Goal: Information Seeking & Learning: Learn about a topic

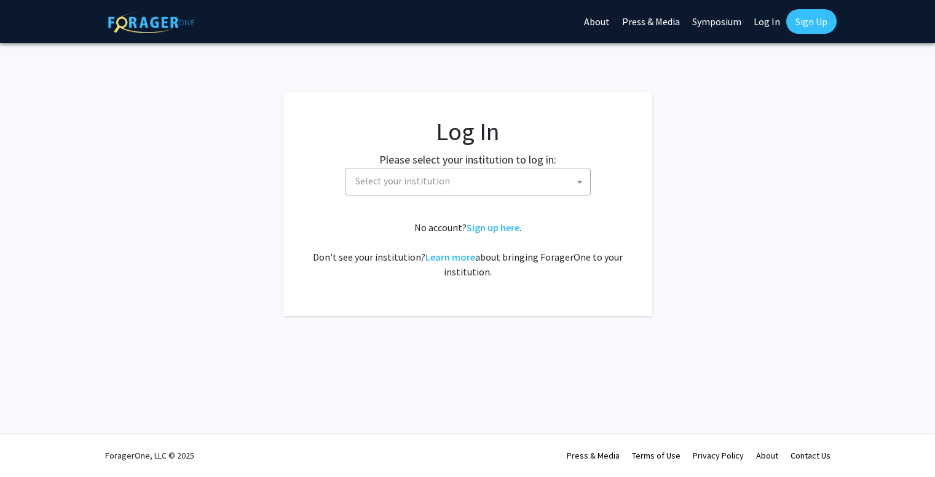
select select
click at [452, 185] on span "Select your institution" at bounding box center [475, 180] width 240 height 25
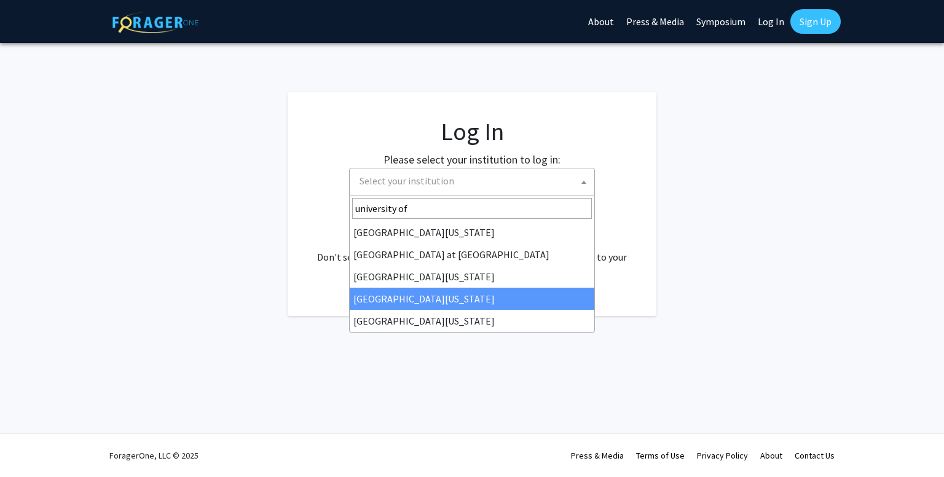
type input "university of"
select select "31"
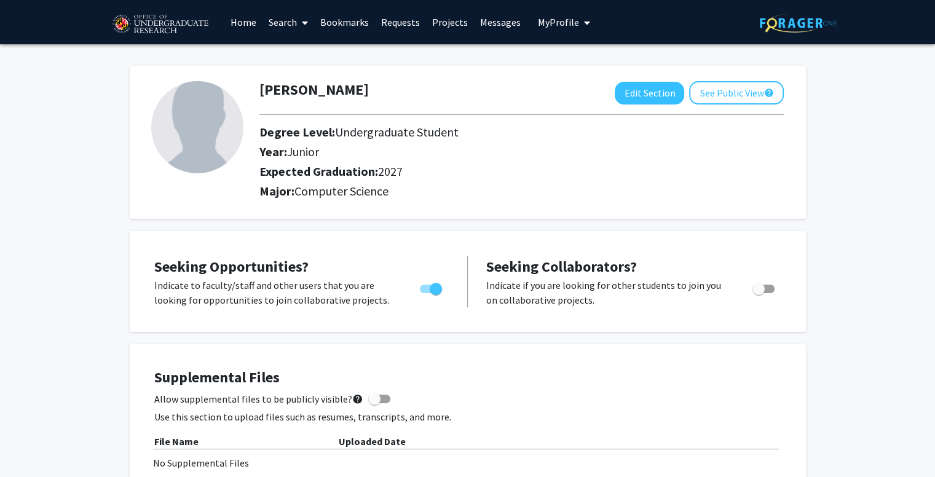
click at [295, 23] on link "Search" at bounding box center [289, 22] width 52 height 43
click at [291, 49] on span "Faculty/Staff" at bounding box center [308, 56] width 90 height 25
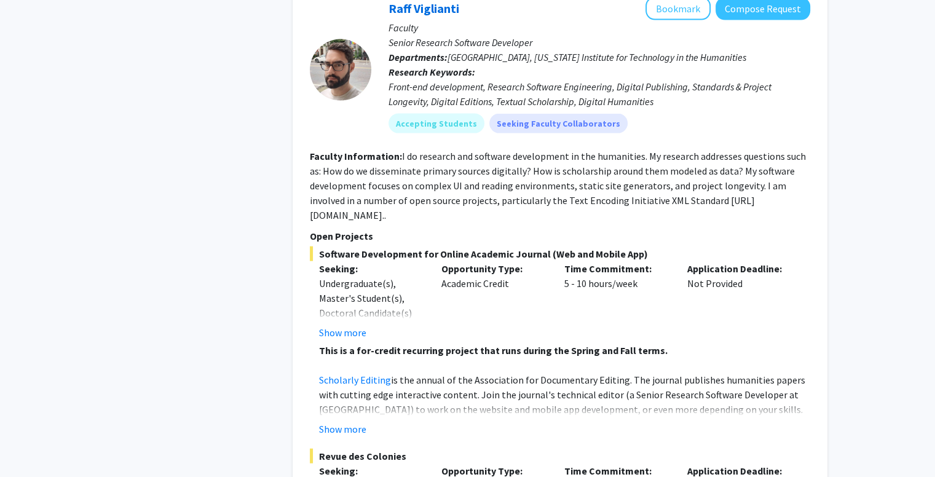
scroll to position [2705, 0]
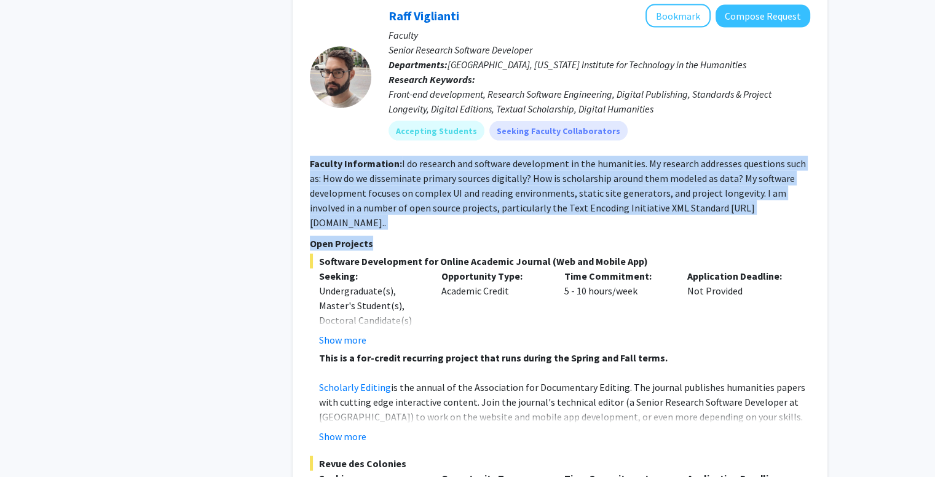
drag, startPoint x: 306, startPoint y: 143, endPoint x: 742, endPoint y: 206, distance: 440.4
click at [742, 206] on div "Raff Viglianti Bookmark Compose Request Faculty Senior Research Software Develo…" at bounding box center [560, 426] width 535 height 869
click at [790, 194] on fg-read-more "I do research and software development in the humanities. My research addresses…" at bounding box center [558, 192] width 496 height 71
click at [770, 189] on fg-read-more "I do research and software development in the humanities. My research addresses…" at bounding box center [558, 192] width 496 height 71
click at [341, 333] on button "Show more" at bounding box center [342, 340] width 47 height 15
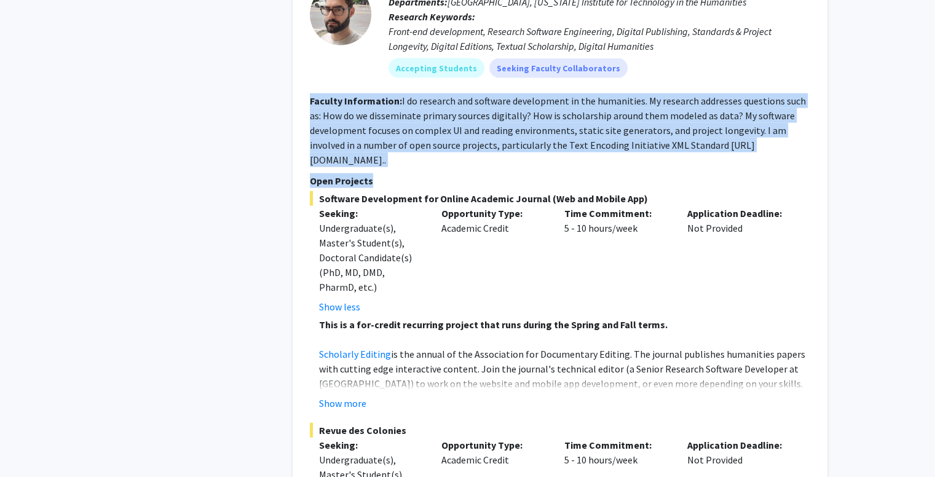
scroll to position [2828, 0]
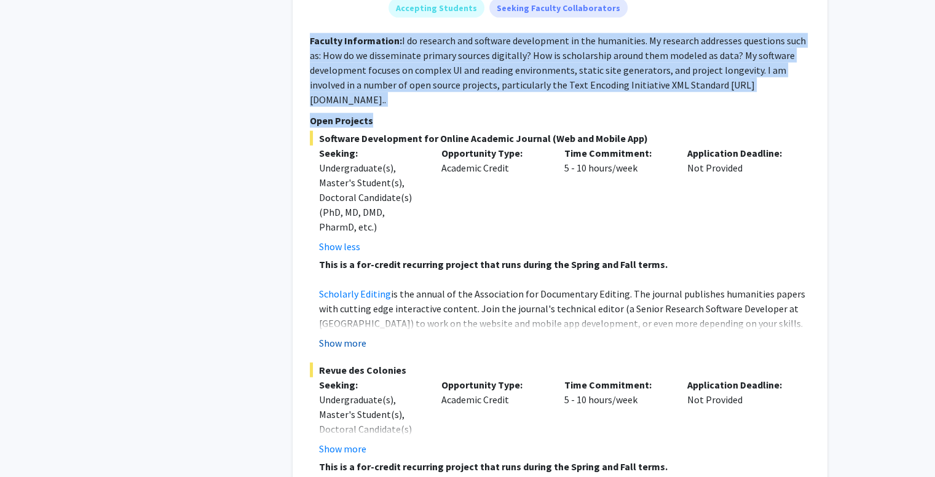
click at [347, 336] on button "Show more" at bounding box center [342, 343] width 47 height 15
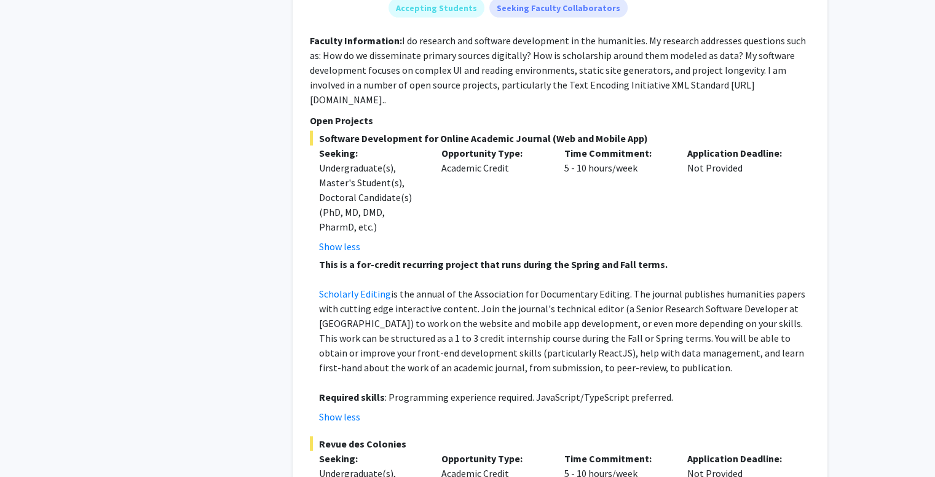
click at [419, 195] on div "Undergraduate(s), Master's Student(s), Doctoral Candidate(s) (PhD, MD, DMD, Pha…" at bounding box center [371, 197] width 105 height 74
drag, startPoint x: 321, startPoint y: 108, endPoint x: 651, endPoint y: 105, distance: 329.6
click at [651, 131] on span "Software Development for Online Academic Journal (Web and Mobile App)" at bounding box center [560, 138] width 501 height 15
copy span "Software Development for Online Academic Journal (Web and Mobile App)"
click at [433, 297] on p "Scholarly Editing is the annual of the Association for Documentary Editing. The…" at bounding box center [564, 331] width 491 height 89
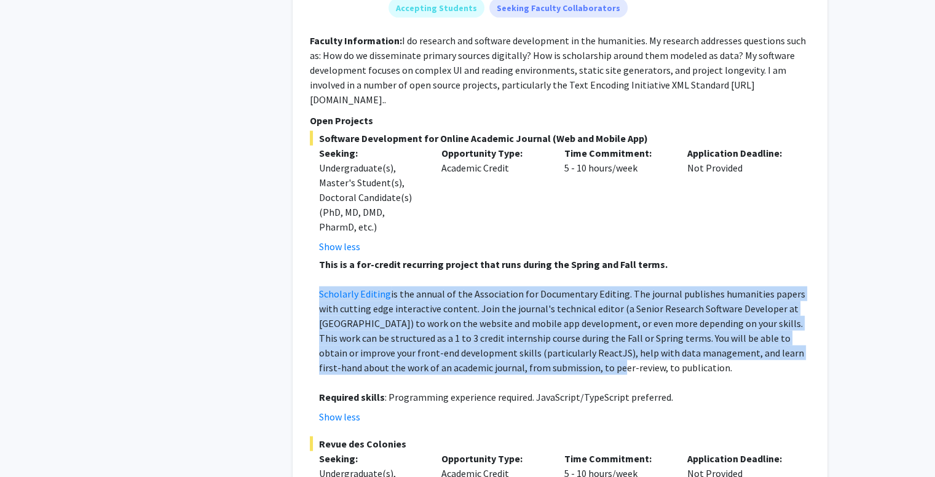
drag, startPoint x: 312, startPoint y: 260, endPoint x: 545, endPoint y: 332, distance: 243.9
click at [545, 332] on fg-read-more "This is a for-credit recurring project that runs during the Spring and Fall ter…" at bounding box center [560, 340] width 501 height 167
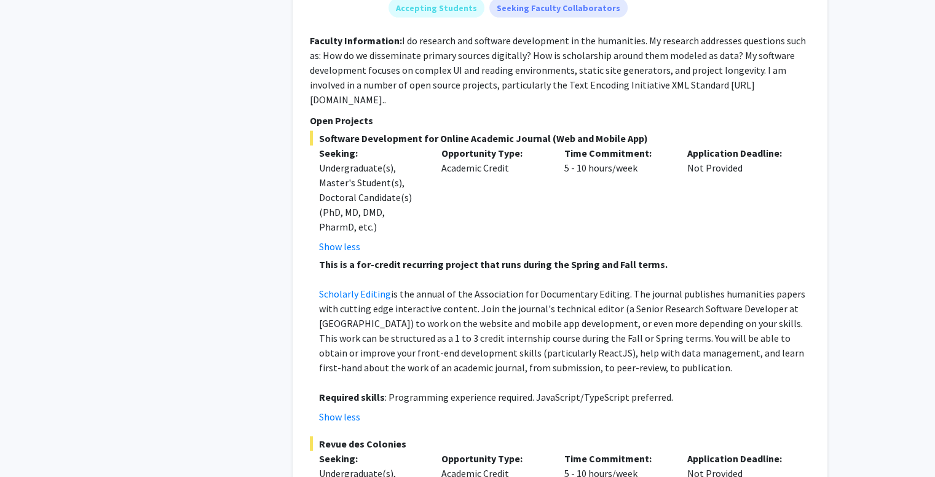
click at [459, 197] on div "Opportunity Type: Academic Credit" at bounding box center [493, 200] width 123 height 108
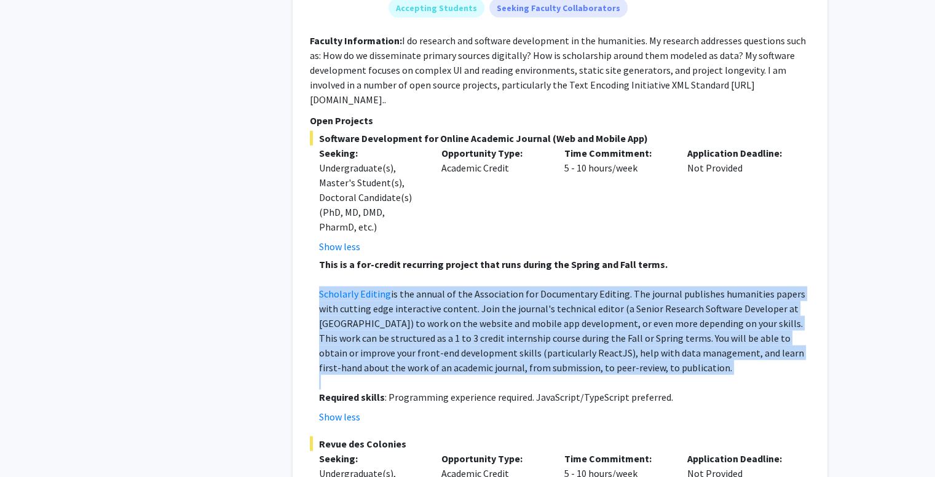
drag, startPoint x: 307, startPoint y: 259, endPoint x: 644, endPoint y: 346, distance: 348.5
click at [644, 346] on div "Raff Viglianti Bookmark Compose Request Faculty Senior Research Software Develo…" at bounding box center [560, 355] width 535 height 972
copy p "Scholarly Editing is the annual of the Association for Documentary Editing. The…"
click at [401, 287] on p "Scholarly Editing is the annual of the Association for Documentary Editing. The…" at bounding box center [564, 331] width 491 height 89
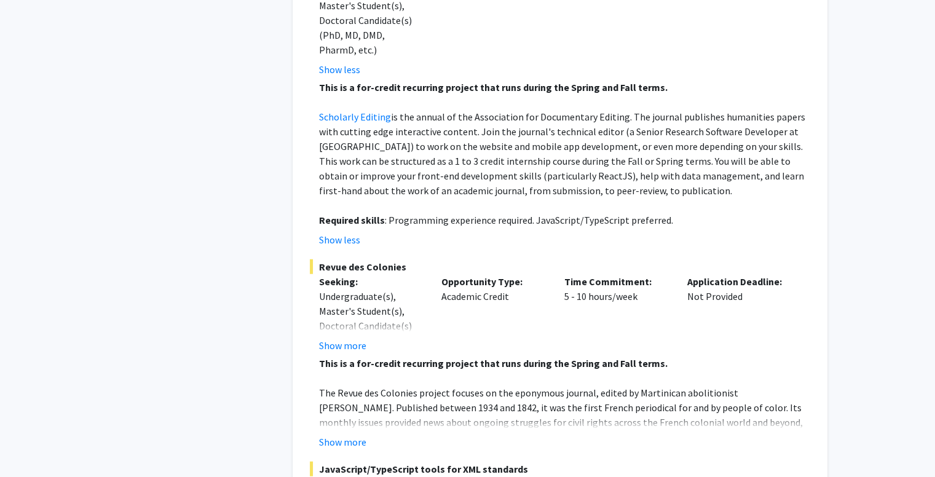
scroll to position [3136, 0]
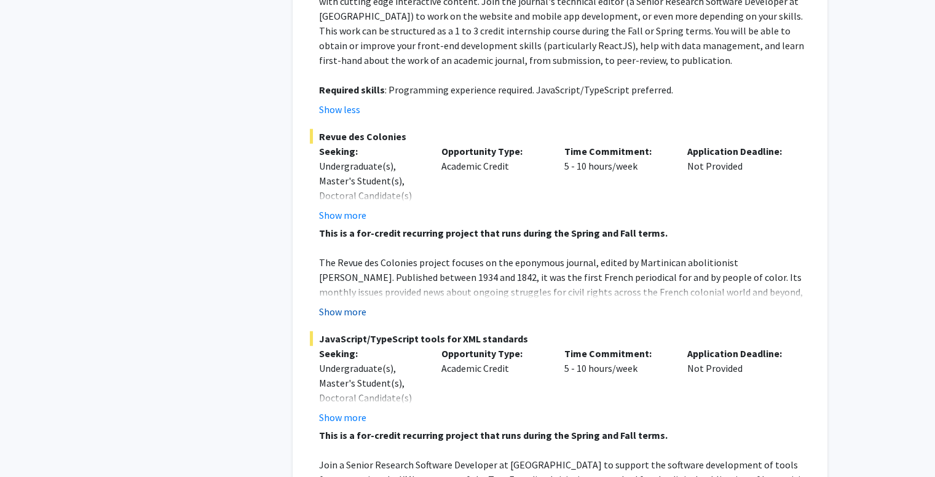
click at [346, 304] on button "Show more" at bounding box center [342, 311] width 47 height 15
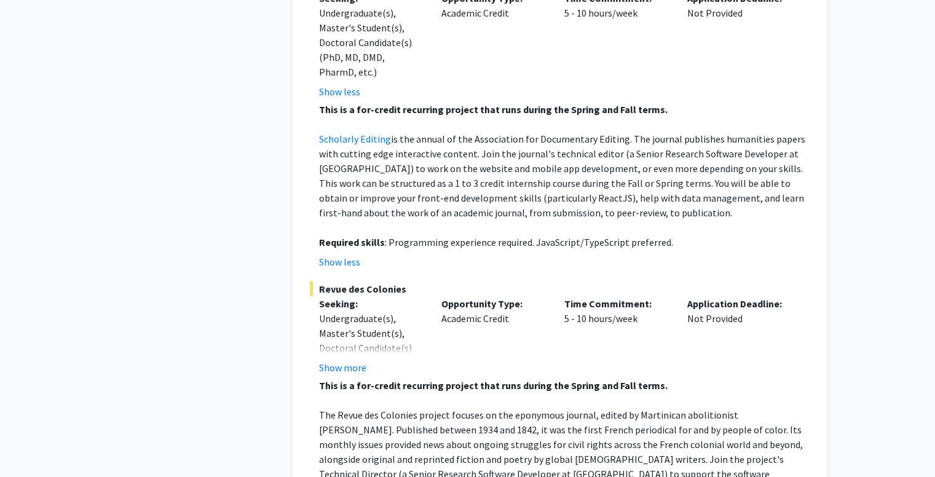
scroll to position [2890, 0]
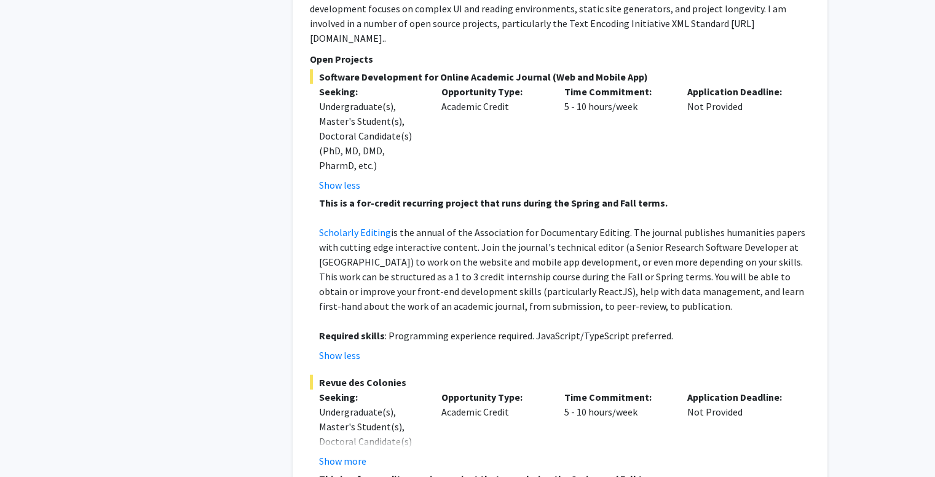
drag, startPoint x: 318, startPoint y: 350, endPoint x: 407, endPoint y: 352, distance: 89.2
click at [407, 375] on span "Revue des Colonies" at bounding box center [560, 382] width 501 height 15
copy span "Revue des Colonies"
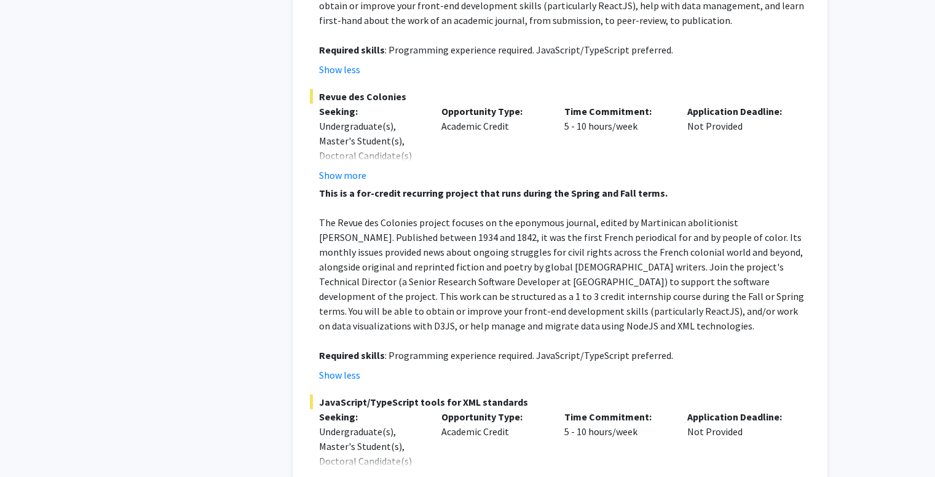
scroll to position [3197, 0]
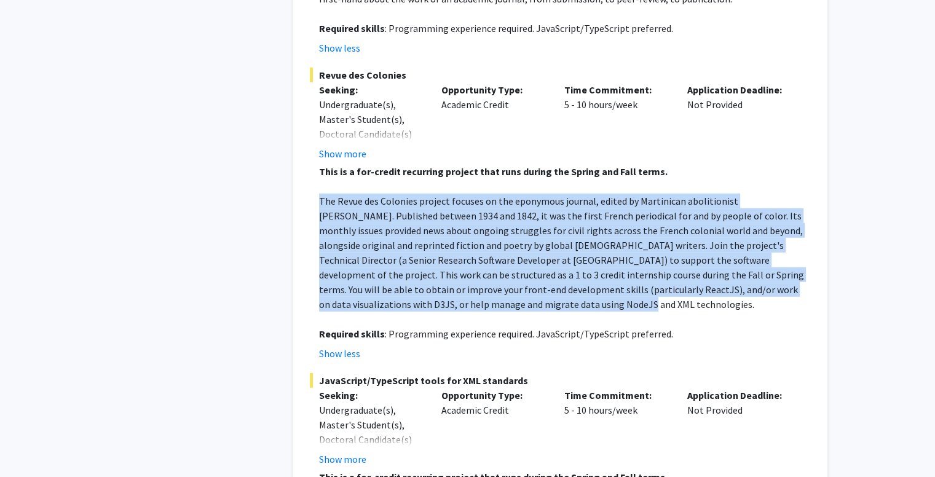
drag, startPoint x: 316, startPoint y: 173, endPoint x: 509, endPoint y: 273, distance: 217.5
click at [509, 273] on fg-read-more "This is a for-credit recurring project that runs during the Spring and Fall ter…" at bounding box center [560, 262] width 501 height 197
copy p "The Revue des Colonies project focuses on the eponymous journal, edited by Mart…"
click at [430, 251] on p "The Revue des Colonies project focuses on the eponymous journal, edited by Mart…" at bounding box center [564, 253] width 491 height 118
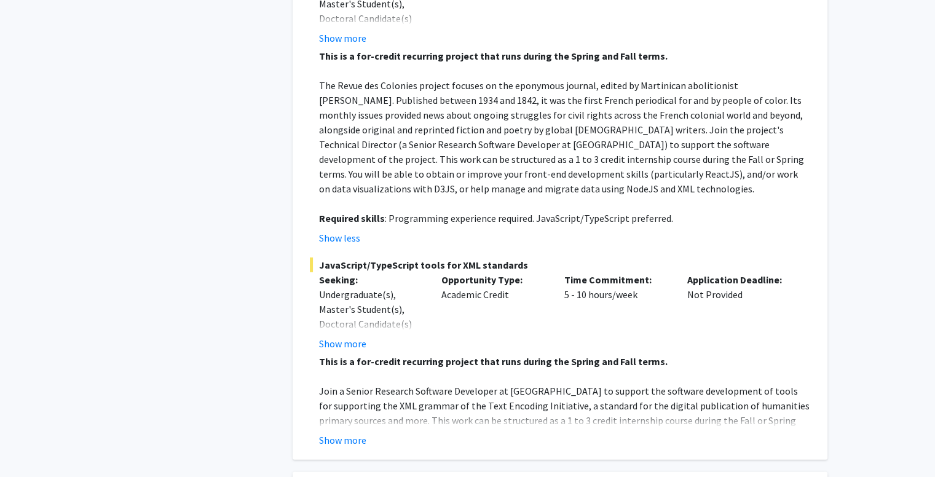
scroll to position [3320, 0]
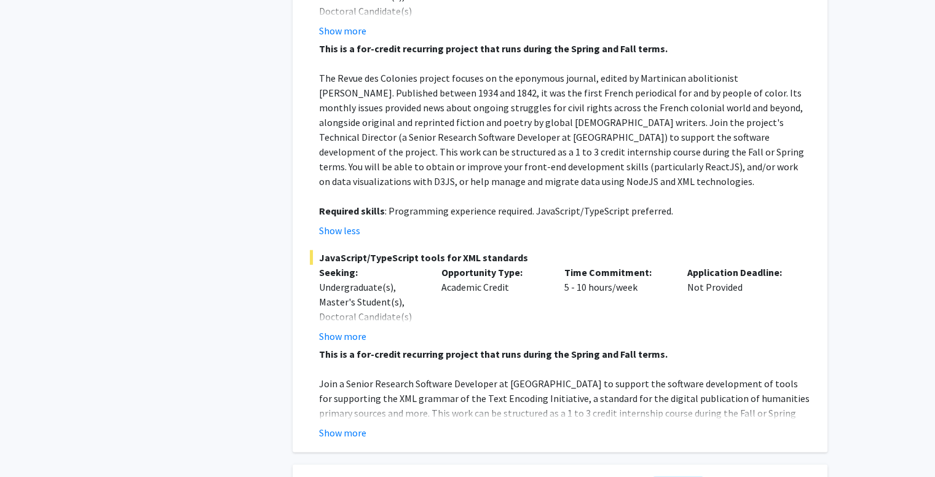
drag, startPoint x: 522, startPoint y: 224, endPoint x: 320, endPoint y: 224, distance: 202.3
click at [320, 250] on span "JavaScript/TypeScript tools for XML standards" at bounding box center [560, 257] width 501 height 15
copy span "JavaScript/TypeScript tools for XML standards"
click at [334, 425] on button "Show more" at bounding box center [342, 432] width 47 height 15
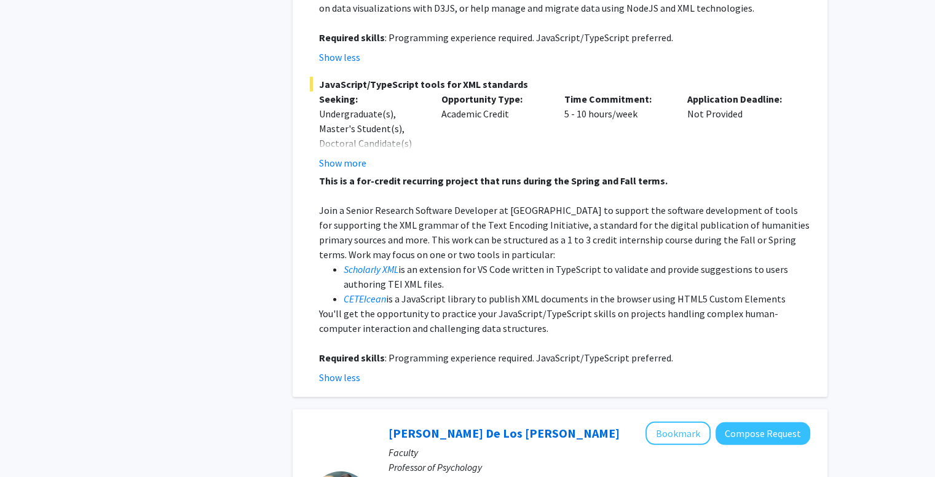
scroll to position [3505, 0]
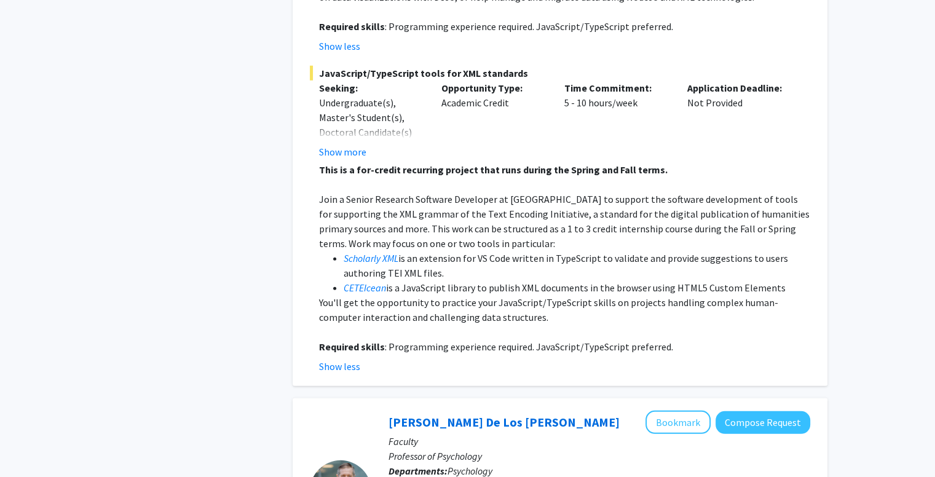
drag, startPoint x: 315, startPoint y: 167, endPoint x: 625, endPoint y: 281, distance: 330.1
click at [625, 281] on fg-read-more "This is a for-credit recurring project that runs during the Spring and Fall ter…" at bounding box center [560, 268] width 501 height 212
copy div "Join a Senior Research Software Developer at MITH to support the software devel…"
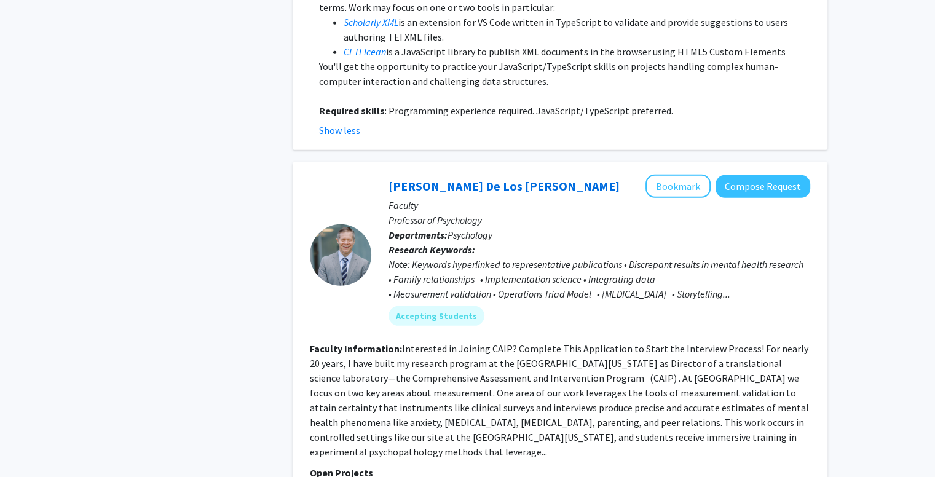
scroll to position [3751, 0]
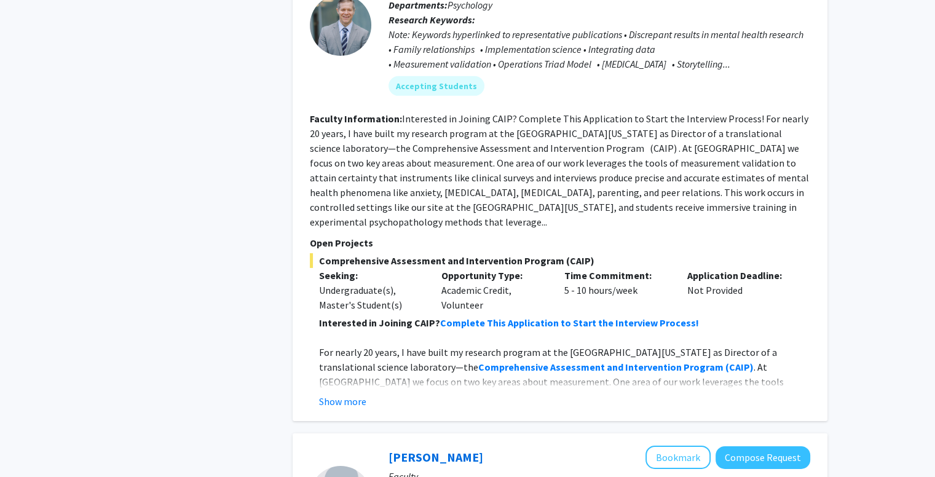
scroll to position [3997, 0]
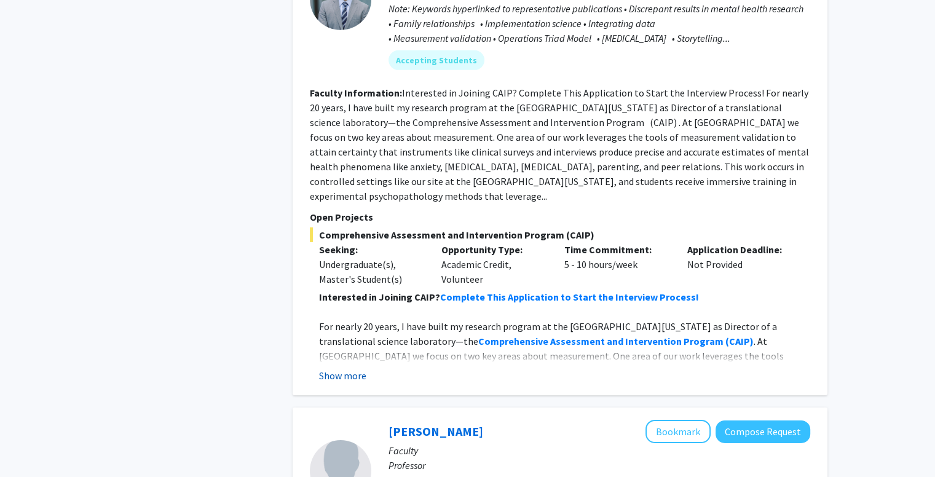
click at [352, 368] on button "Show more" at bounding box center [342, 375] width 47 height 15
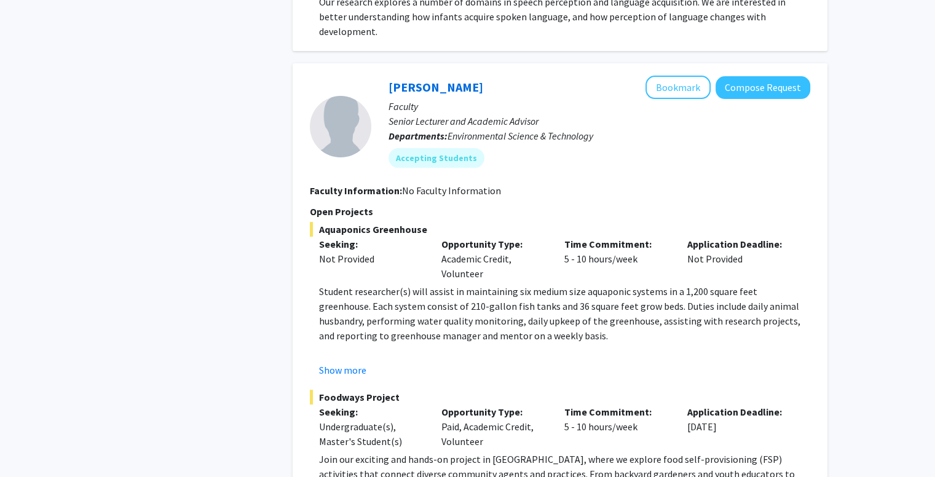
scroll to position [4980, 0]
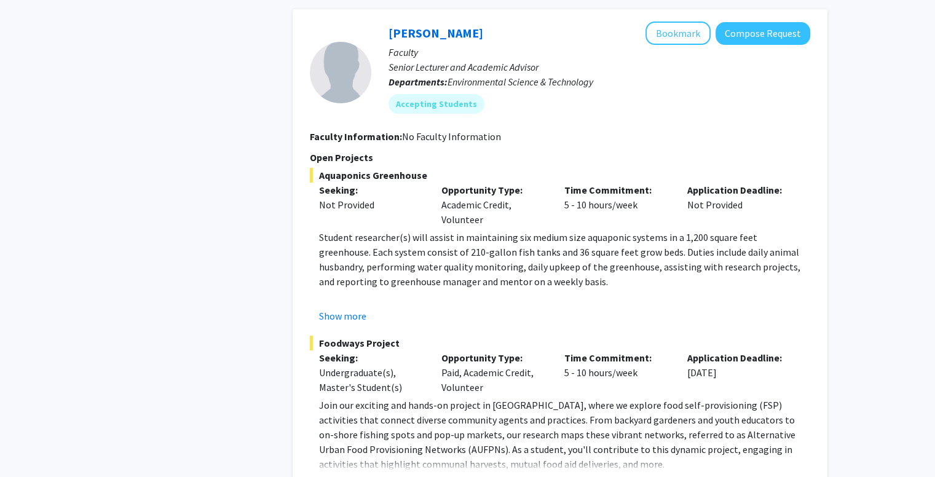
click at [344, 477] on button "Show more" at bounding box center [342, 484] width 47 height 15
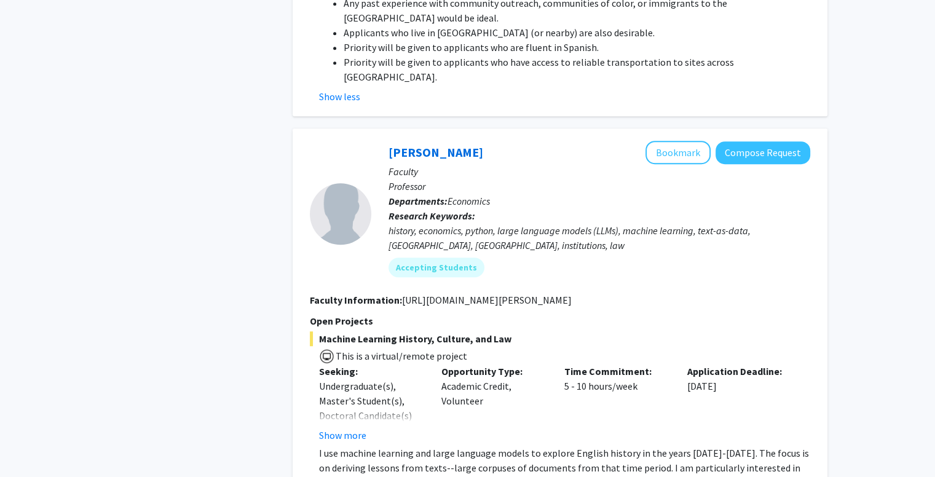
scroll to position [5534, 0]
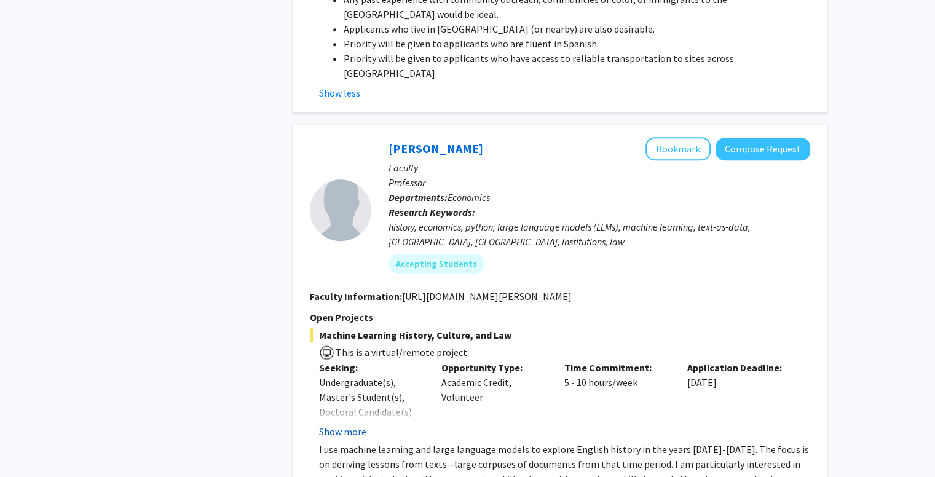
click at [336, 424] on button "Show more" at bounding box center [342, 431] width 47 height 15
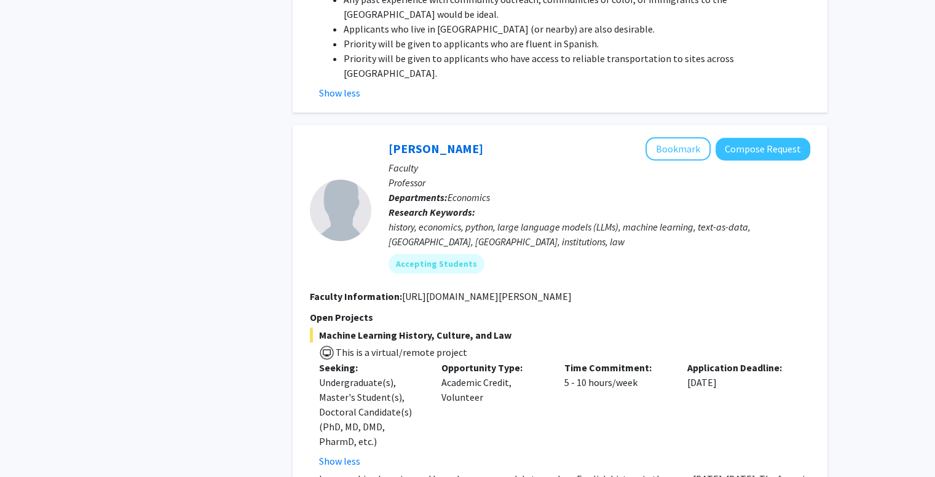
drag, startPoint x: 514, startPoint y: 212, endPoint x: 317, endPoint y: 217, distance: 196.8
click at [317, 328] on span "Machine Learning History, Culture, and Law" at bounding box center [560, 335] width 501 height 15
copy span "Machine Learning History, Culture, and Law"
click at [307, 355] on div "Peter Murrell Bookmark Compose Request Faculty Professor Departments: Economics…" at bounding box center [560, 434] width 535 height 618
drag, startPoint x: 318, startPoint y: 355, endPoint x: 789, endPoint y: 406, distance: 474.3
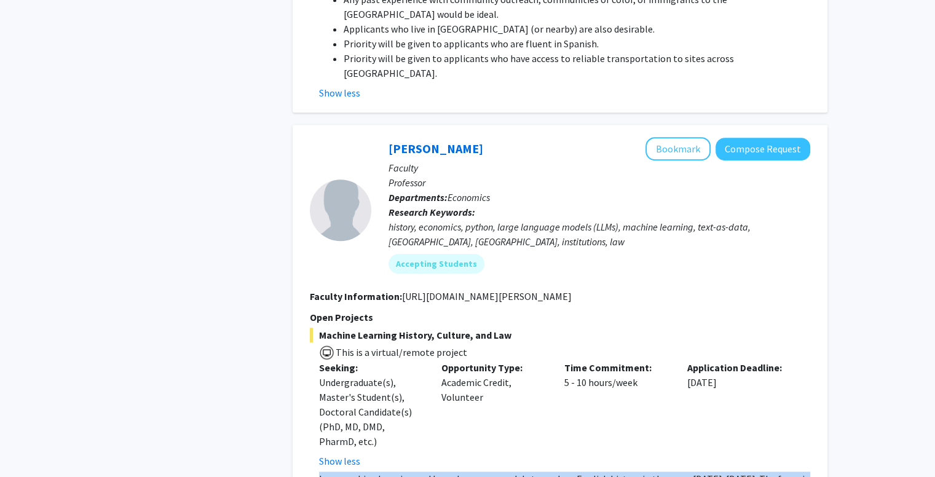
copy p "I use machine learning and large language models to explore English history in …"
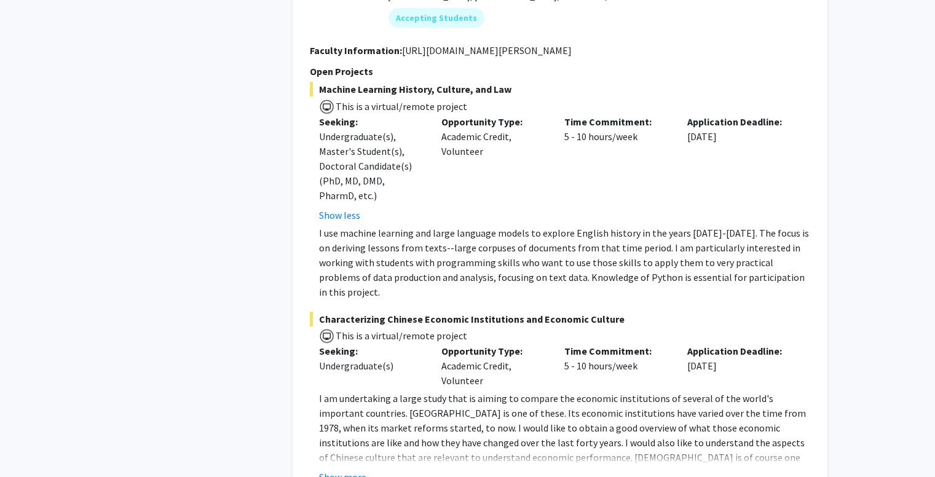
click at [414, 326] on span "This is a virtual/remote project" at bounding box center [560, 335] width 501 height 18
drag, startPoint x: 317, startPoint y: 184, endPoint x: 614, endPoint y: 180, distance: 297.6
click at [614, 312] on span "Characterizing Chinese Economic Institutions and Economic Culture" at bounding box center [560, 319] width 501 height 15
copy span "Characterizing Chinese Economic Institutions and Economic Culture"
click at [339, 470] on button "Show more" at bounding box center [342, 477] width 47 height 15
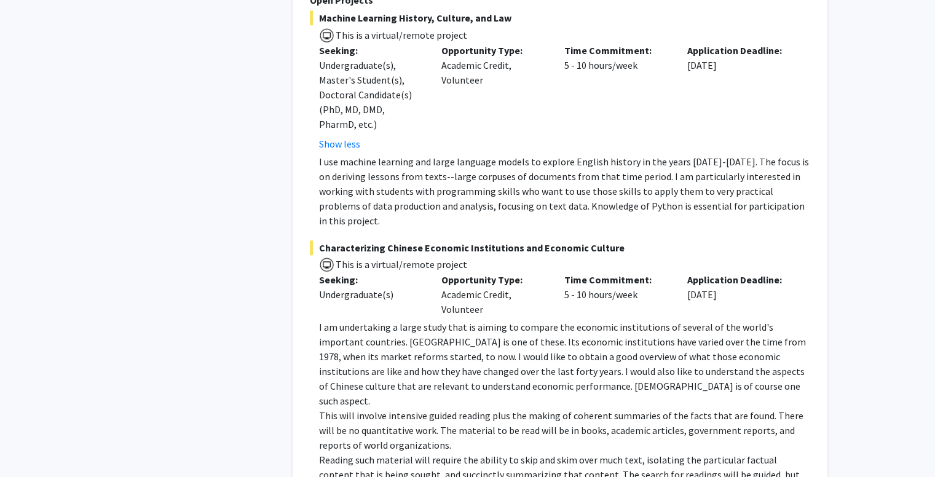
scroll to position [5903, 0]
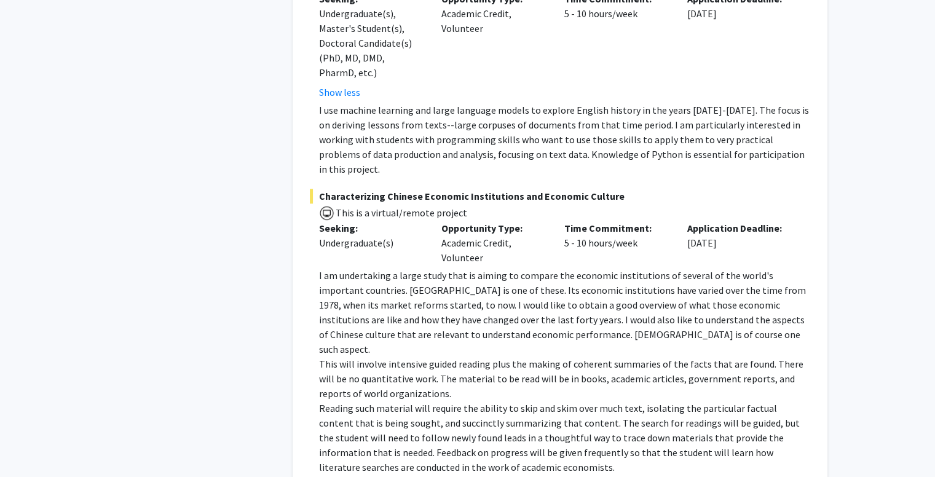
click at [374, 401] on p "Reading such material will require the ability to skip and skim over much text,…" at bounding box center [564, 438] width 491 height 74
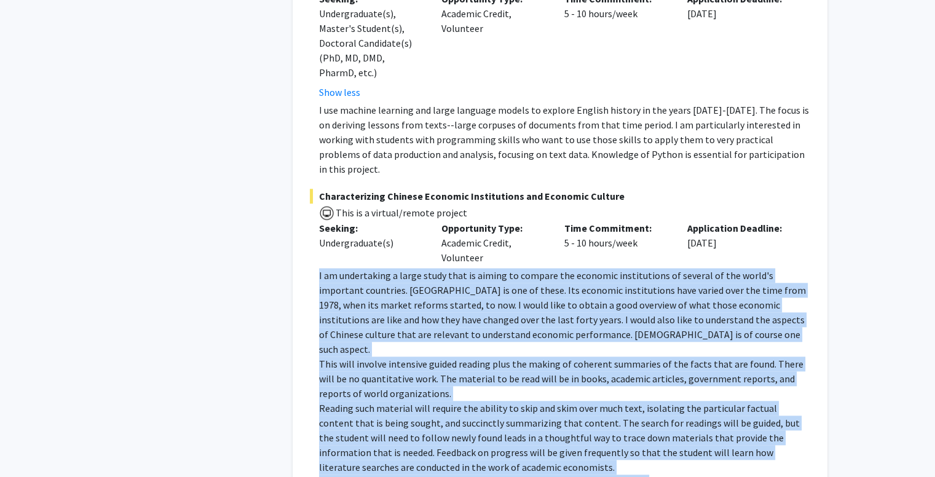
drag, startPoint x: 319, startPoint y: 138, endPoint x: 698, endPoint y: 338, distance: 429.0
click at [698, 338] on div "I am undertaking a large study that is aiming to compare the economic instituti…" at bounding box center [564, 378] width 491 height 221
copy div "I am undertaking a large study that is aiming to compare the economic instituti…"
click at [472, 268] on p "I am undertaking a large study that is aiming to compare the economic instituti…" at bounding box center [564, 312] width 491 height 89
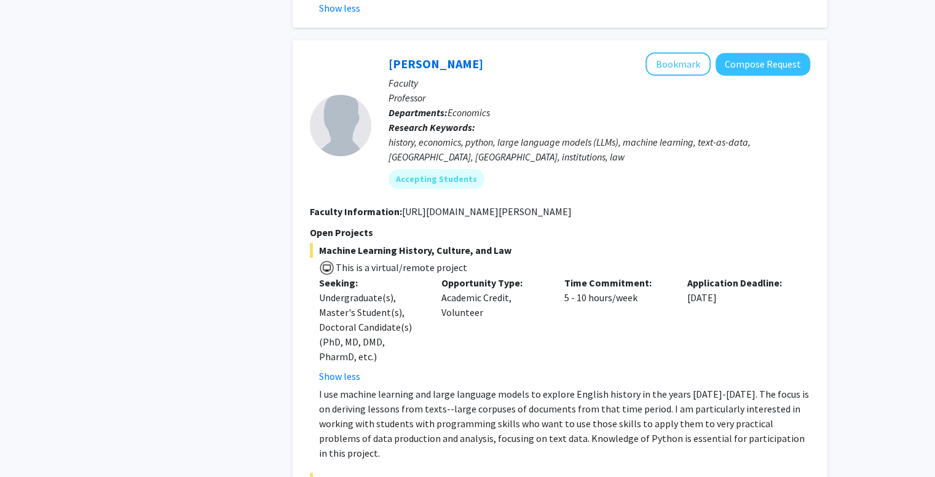
scroll to position [5534, 0]
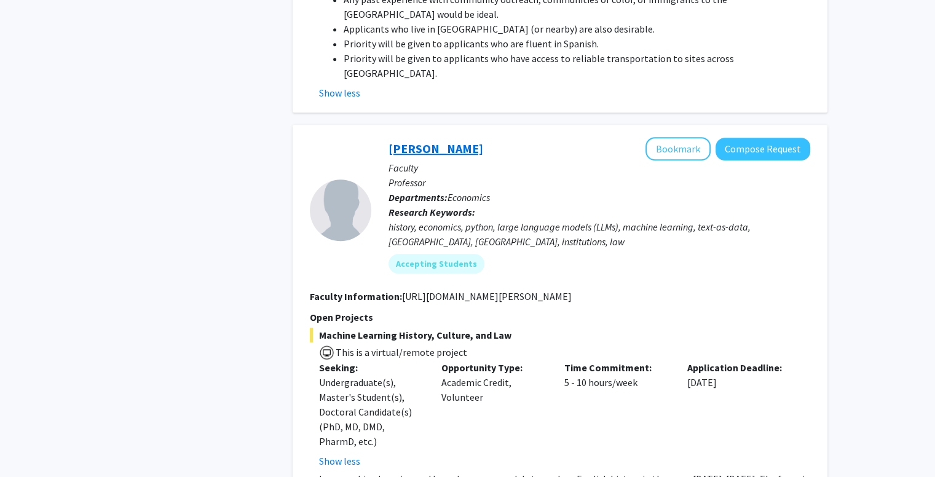
drag, startPoint x: 411, startPoint y: 35, endPoint x: 432, endPoint y: 30, distance: 22.1
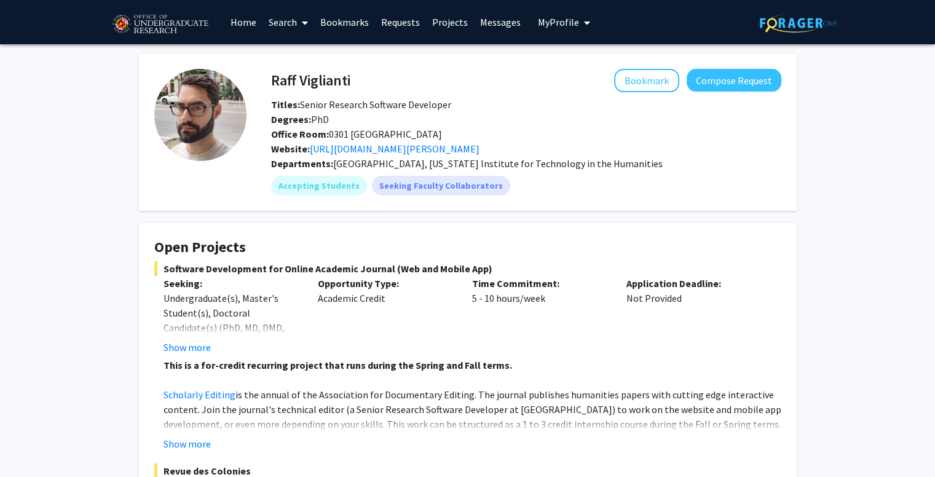
click at [334, 74] on h4 "Raff Viglianti" at bounding box center [310, 80] width 79 height 23
copy h4 "Viglianti"
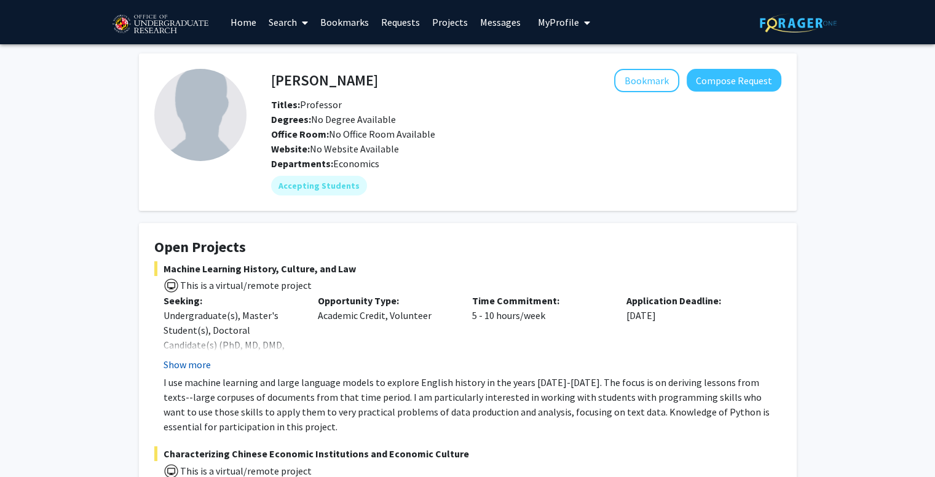
click at [201, 360] on button "Show more" at bounding box center [187, 364] width 47 height 15
